Goal: Task Accomplishment & Management: Manage account settings

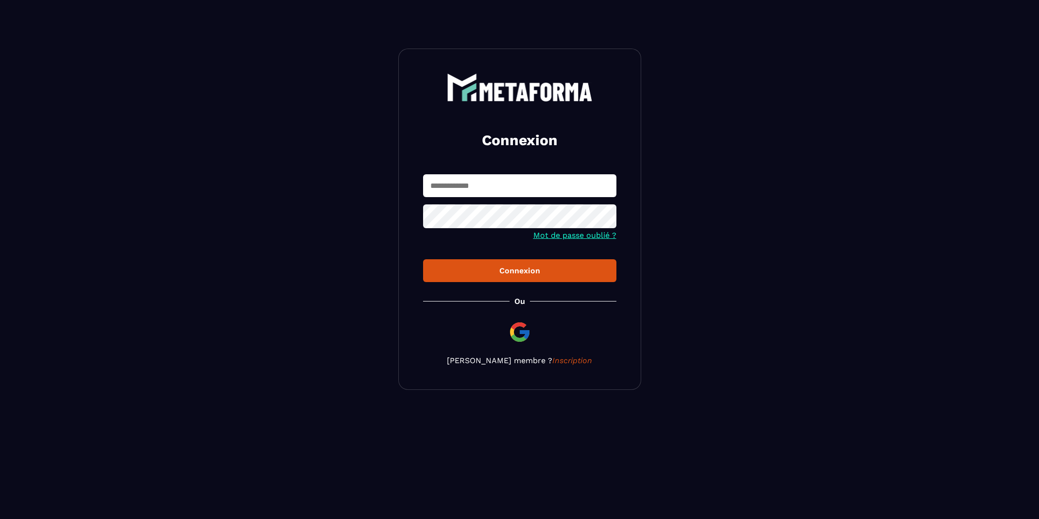
type input "**********"
click at [519, 273] on div "Connexion" at bounding box center [520, 270] width 178 height 9
